Goal: Transaction & Acquisition: Purchase product/service

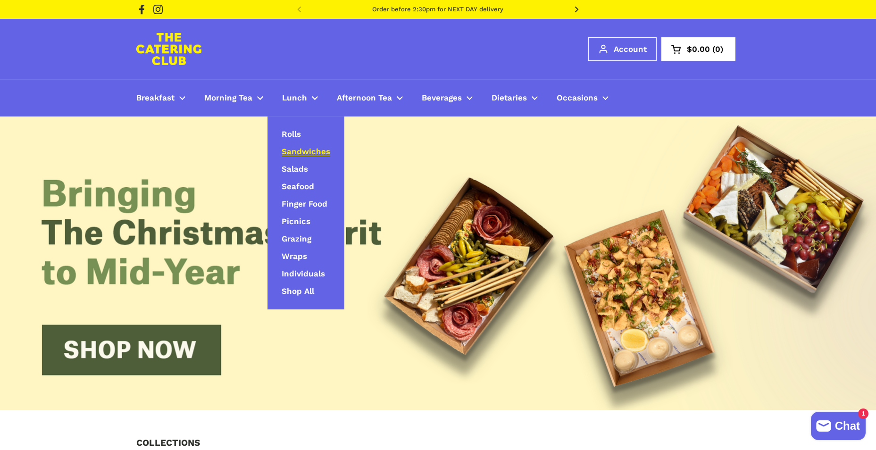
click at [296, 150] on span "Sandwiches" at bounding box center [306, 152] width 49 height 11
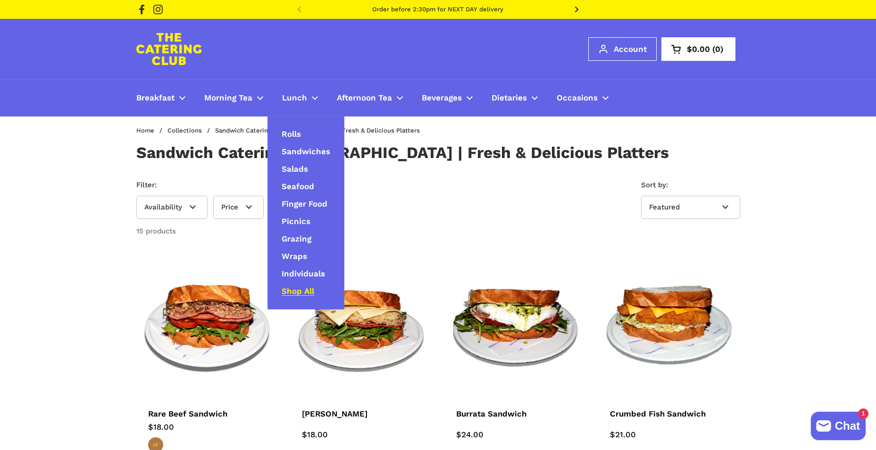
click at [300, 291] on span "Shop All" at bounding box center [298, 291] width 33 height 11
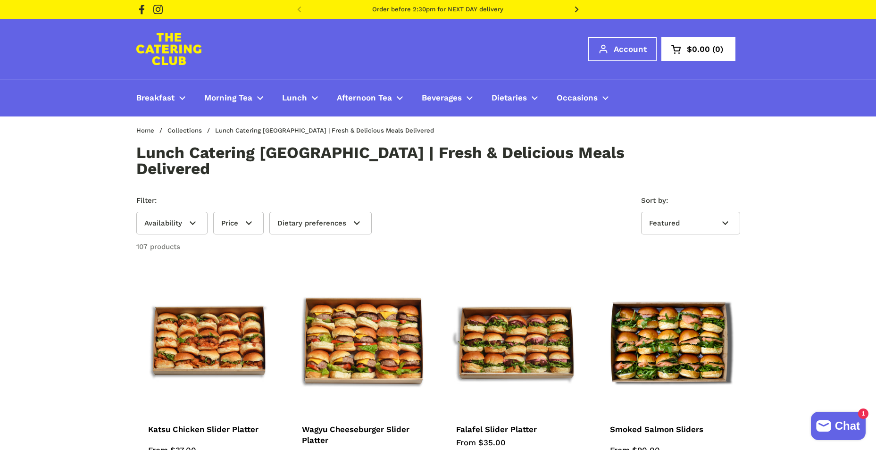
scroll to position [141, 0]
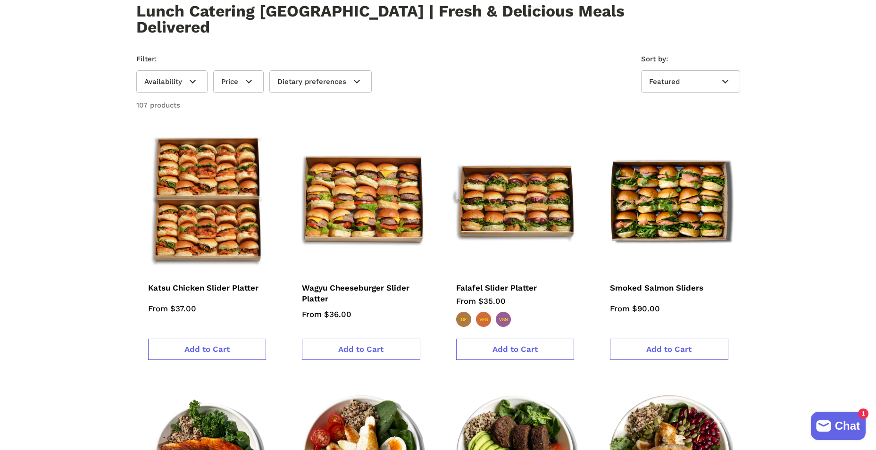
click at [199, 204] on img at bounding box center [207, 201] width 156 height 156
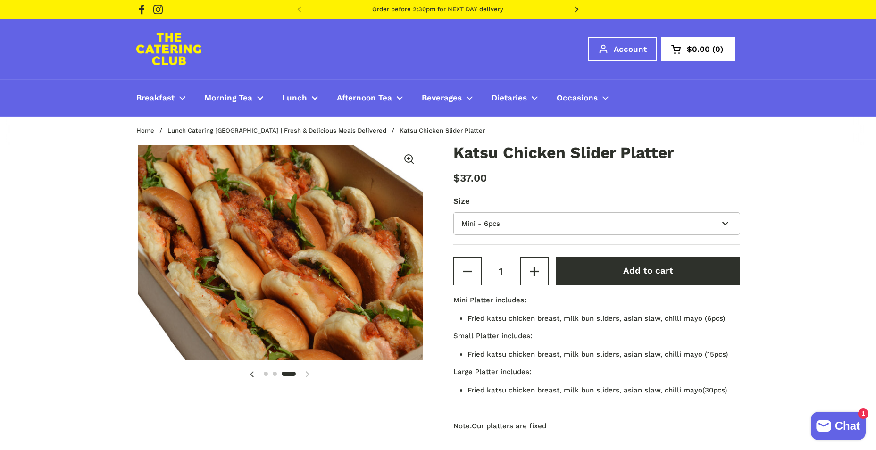
scroll to position [0, 591]
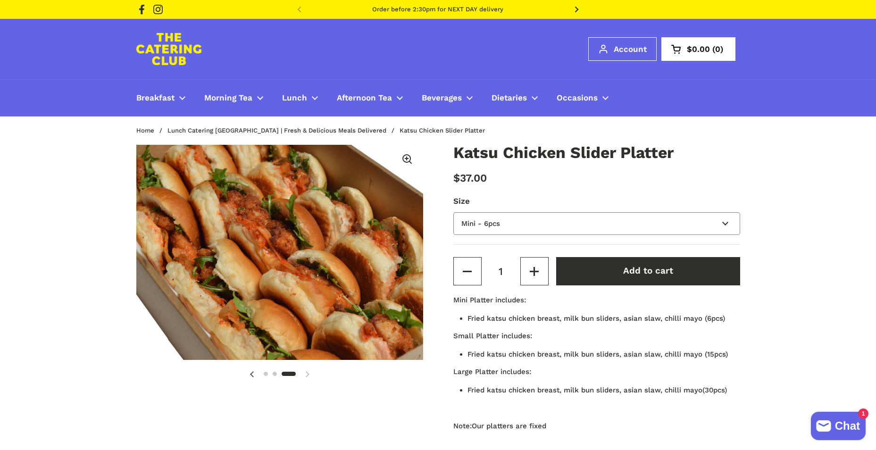
click at [511, 225] on select "Mini - 6pcs Small - 15pcs Large - 30pcs" at bounding box center [596, 223] width 287 height 23
select select "Large - 30pcs"
click at [453, 212] on select "Mini - 6pcs Small - 15pcs Large - 30pcs" at bounding box center [596, 223] width 287 height 23
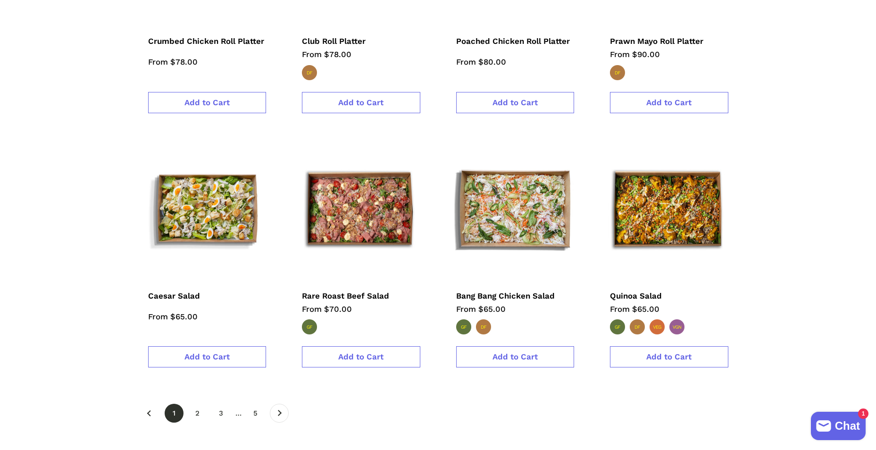
scroll to position [1415, 0]
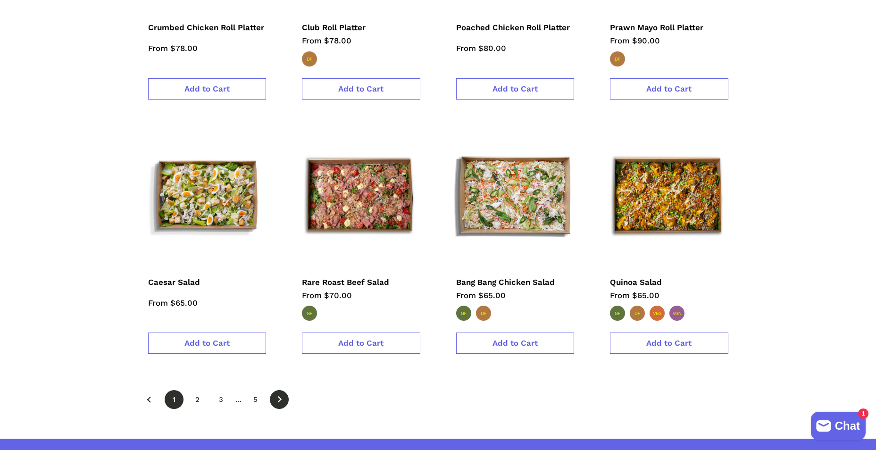
click at [282, 397] on span at bounding box center [279, 400] width 8 height 6
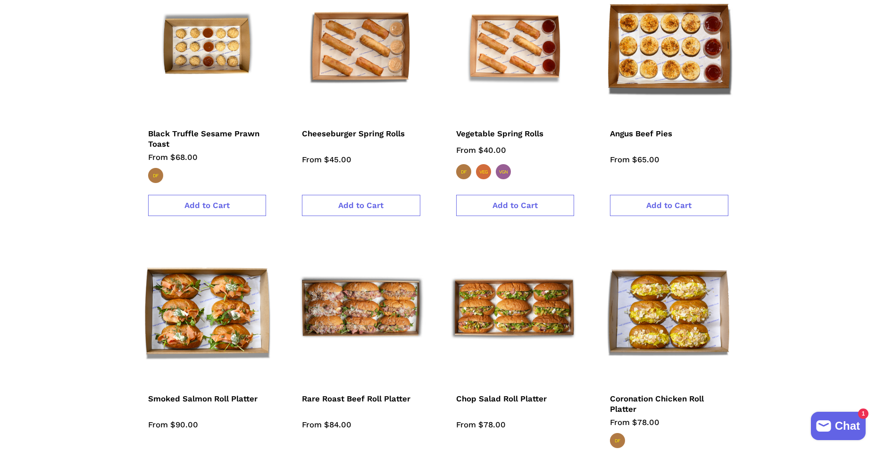
scroll to position [1415, 0]
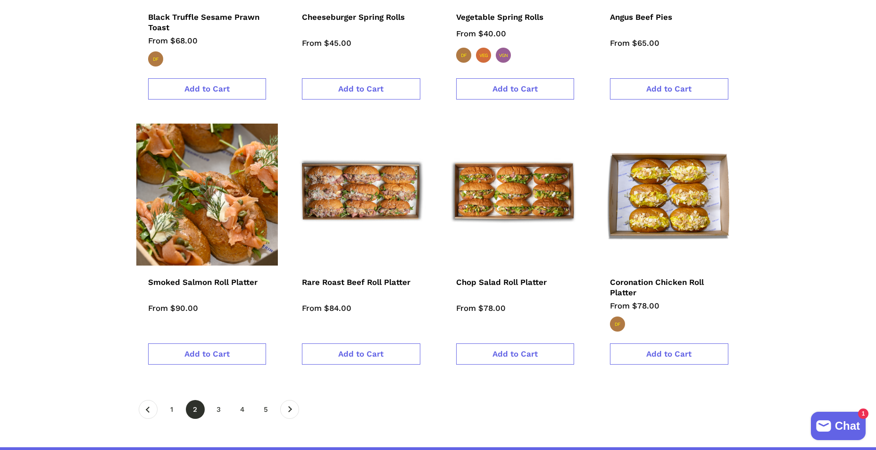
click at [217, 175] on img at bounding box center [207, 194] width 156 height 156
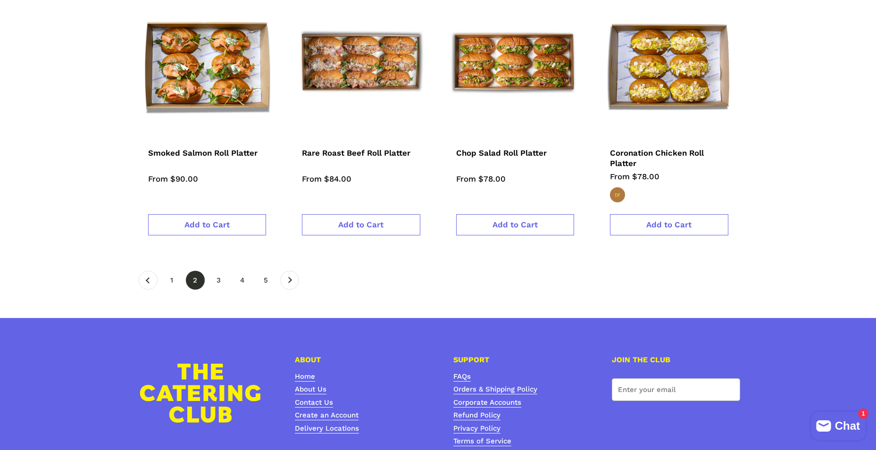
scroll to position [1556, 0]
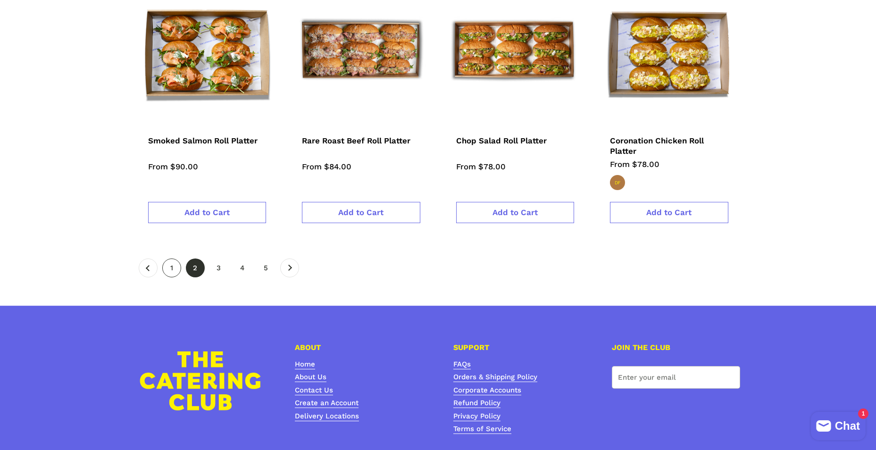
click at [174, 258] on link "page 1" at bounding box center [171, 267] width 19 height 19
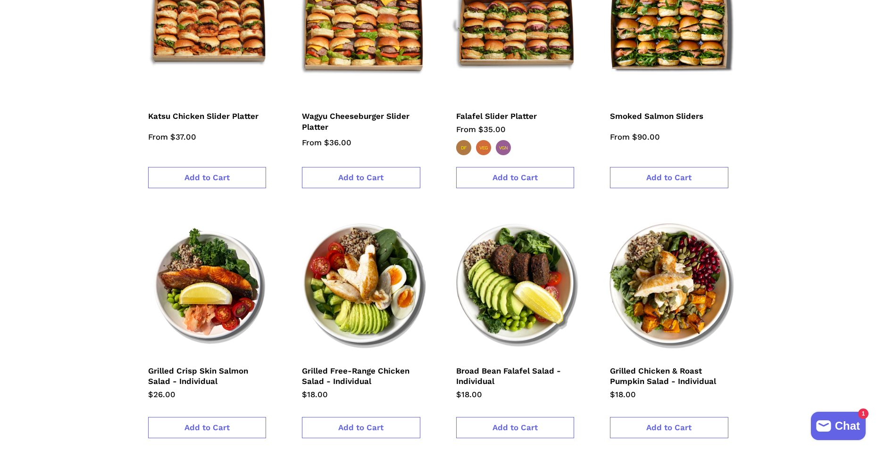
scroll to position [424, 0]
